Goal: Transaction & Acquisition: Purchase product/service

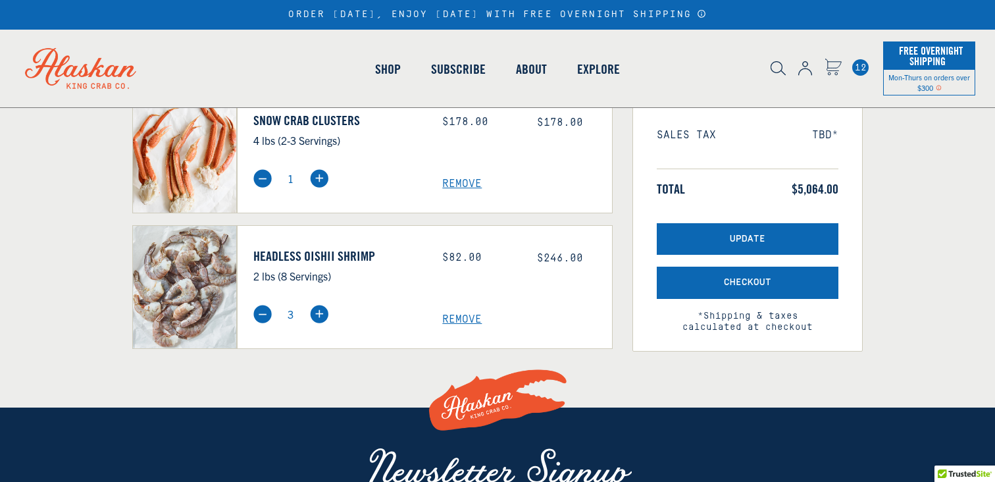
select select "40826592231503"
select select "40826730905679"
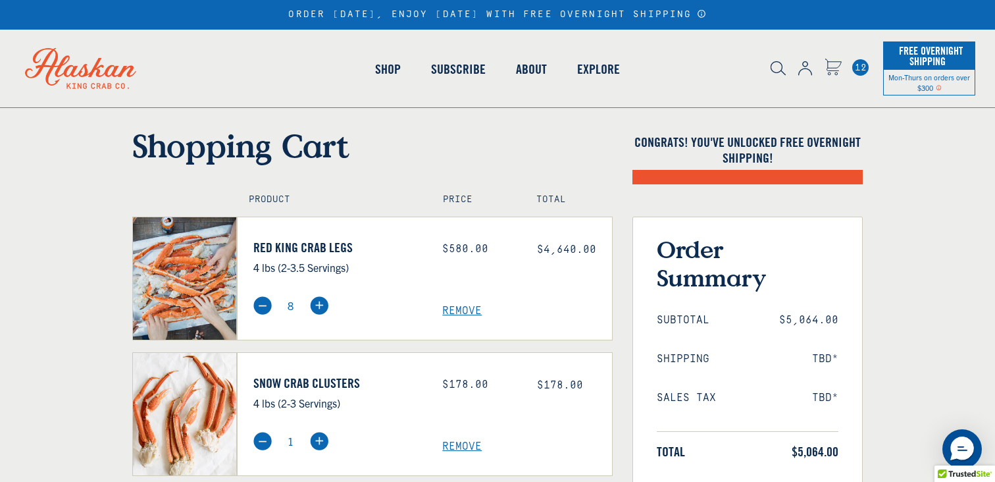
click at [861, 68] on span "12" at bounding box center [860, 67] width 16 height 16
click at [116, 71] on img at bounding box center [81, 69] width 148 height 78
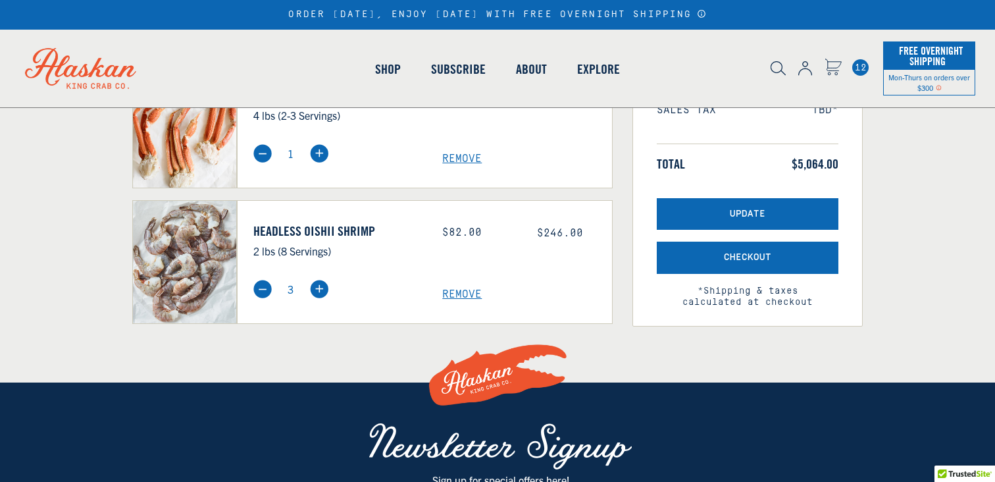
select select "40826592231503"
select select "40826730905679"
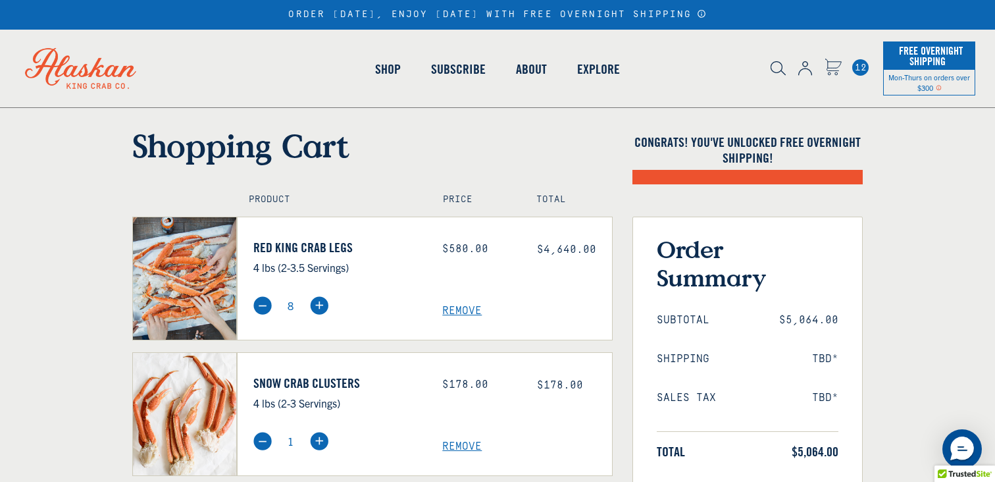
click at [58, 83] on img at bounding box center [81, 69] width 148 height 78
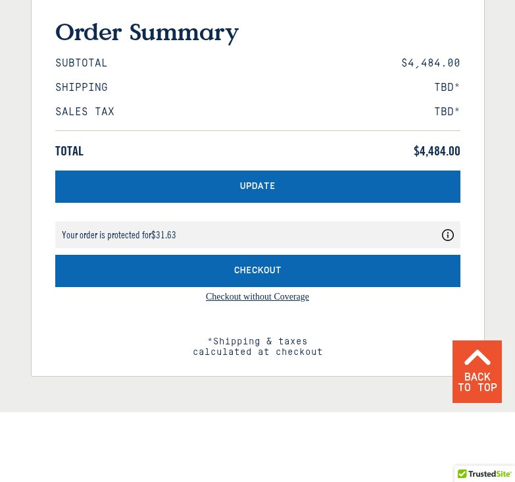
select select "40826592231503"
select select "40826730905679"
